Goal: Navigation & Orientation: Find specific page/section

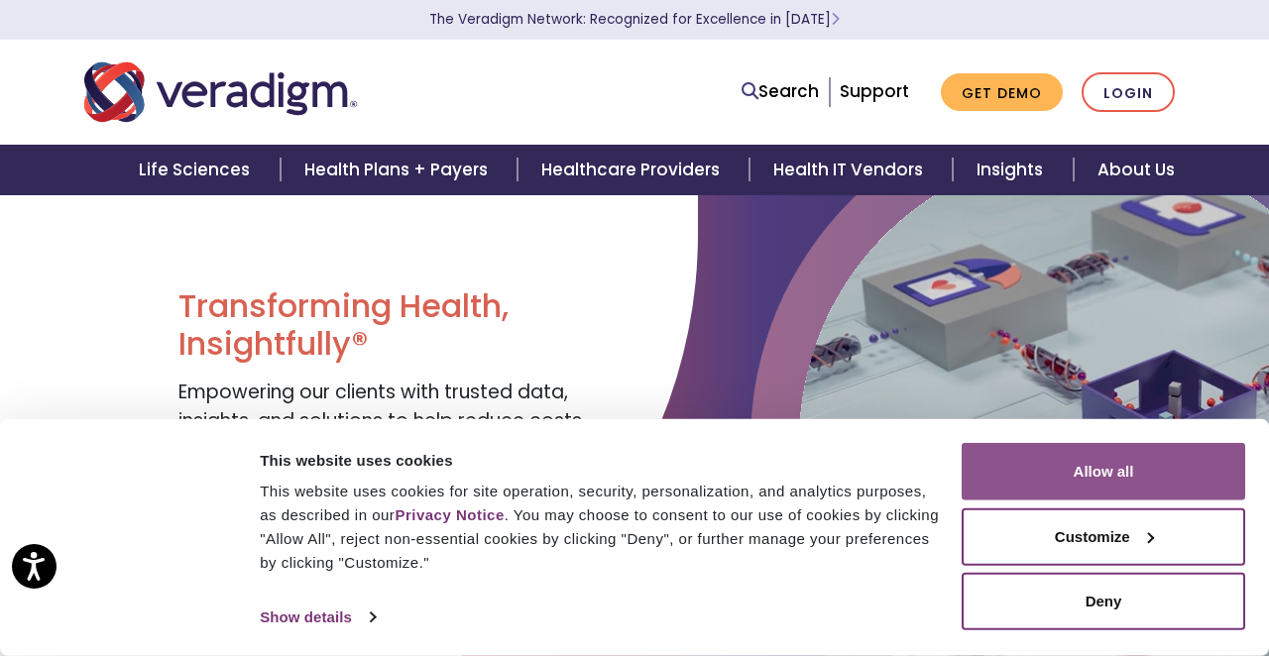
click at [1026, 462] on button "Allow all" at bounding box center [1104, 472] width 284 height 58
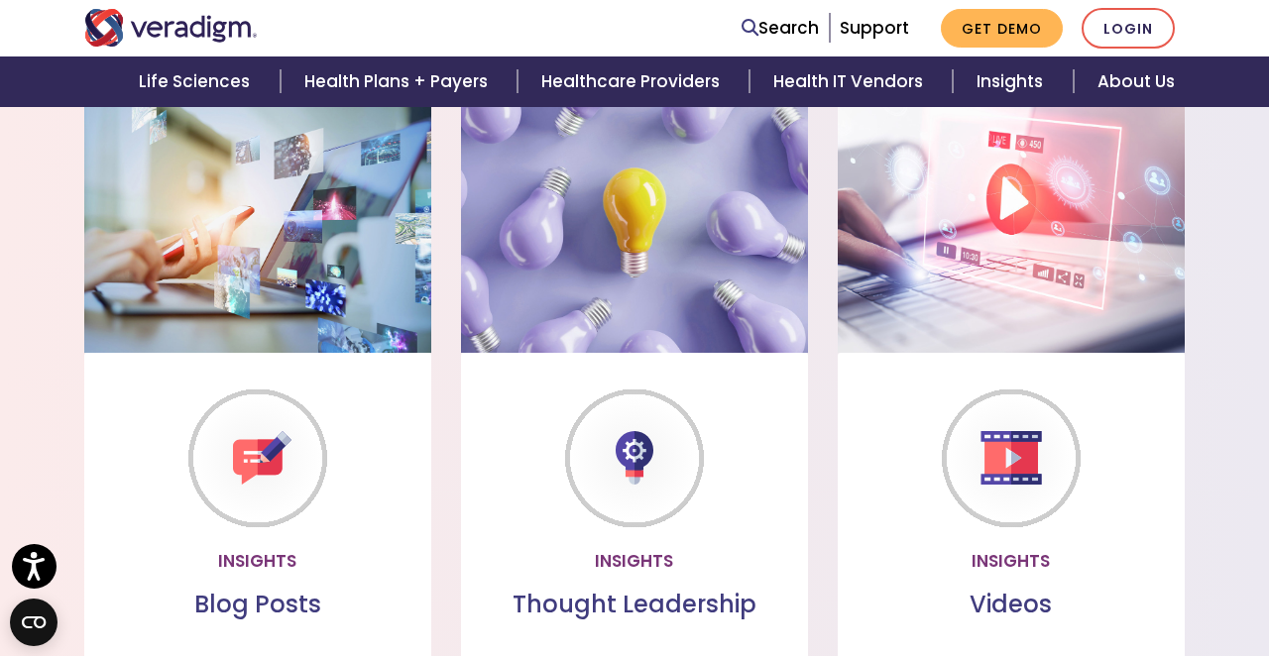
scroll to position [1523, 0]
click at [618, 586] on link "Learn more" at bounding box center [634, 586] width 157 height 46
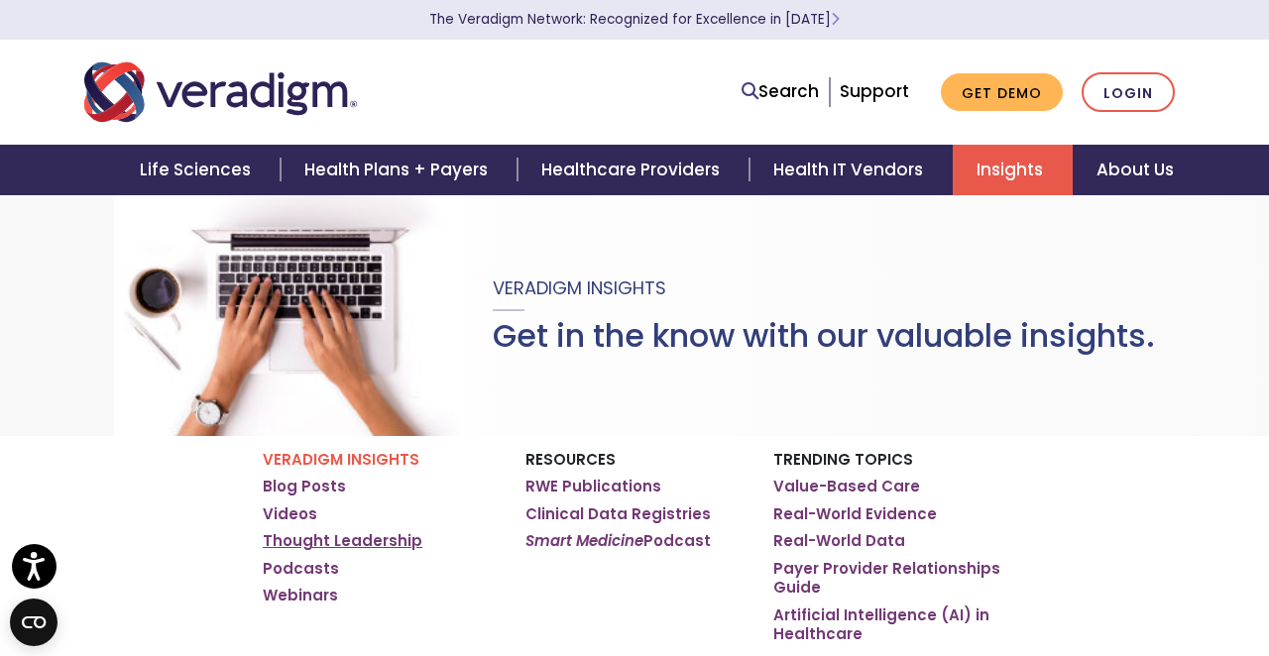
click at [337, 536] on link "Thought Leadership" at bounding box center [343, 542] width 160 height 20
click at [1129, 172] on link "About Us" at bounding box center [1135, 170] width 125 height 51
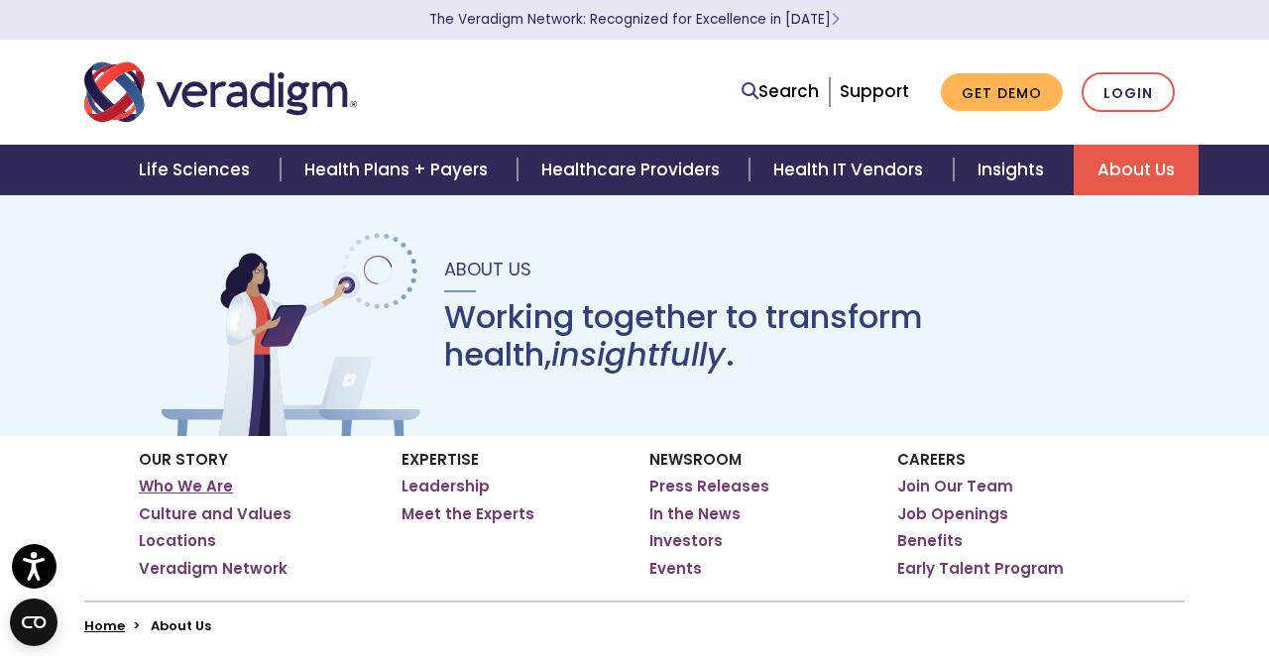
click at [210, 484] on link "Who We Are" at bounding box center [186, 487] width 94 height 20
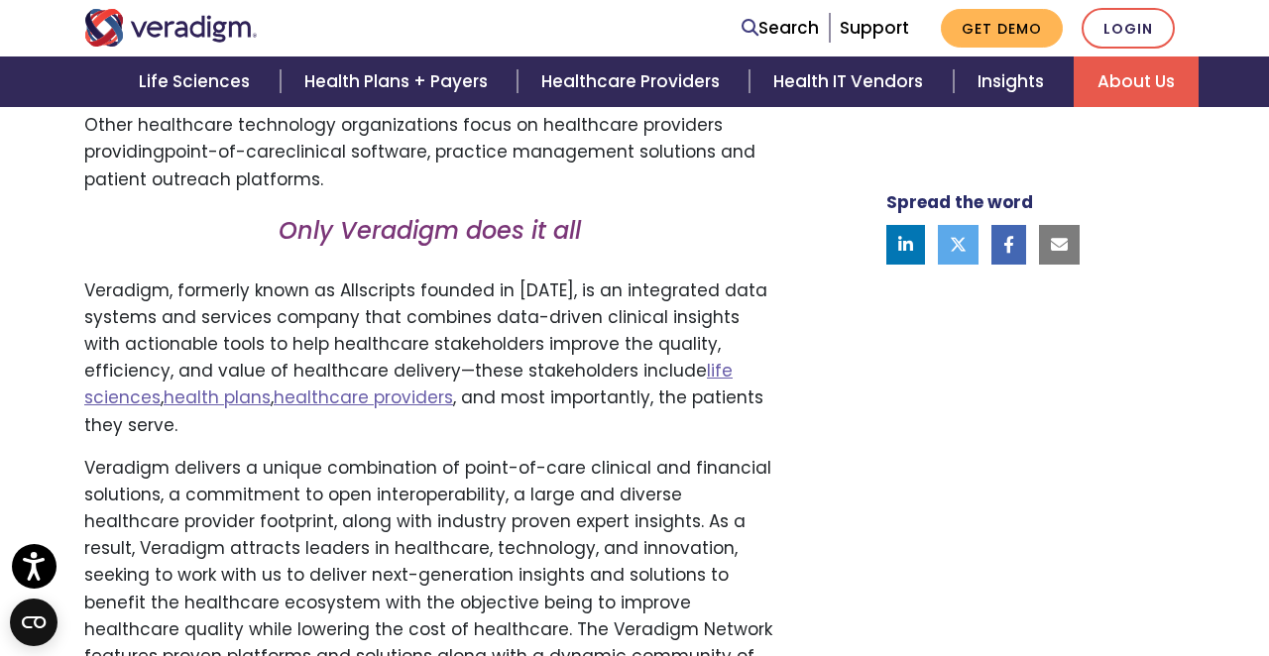
scroll to position [1128, 0]
